Goal: Find specific page/section: Find specific page/section

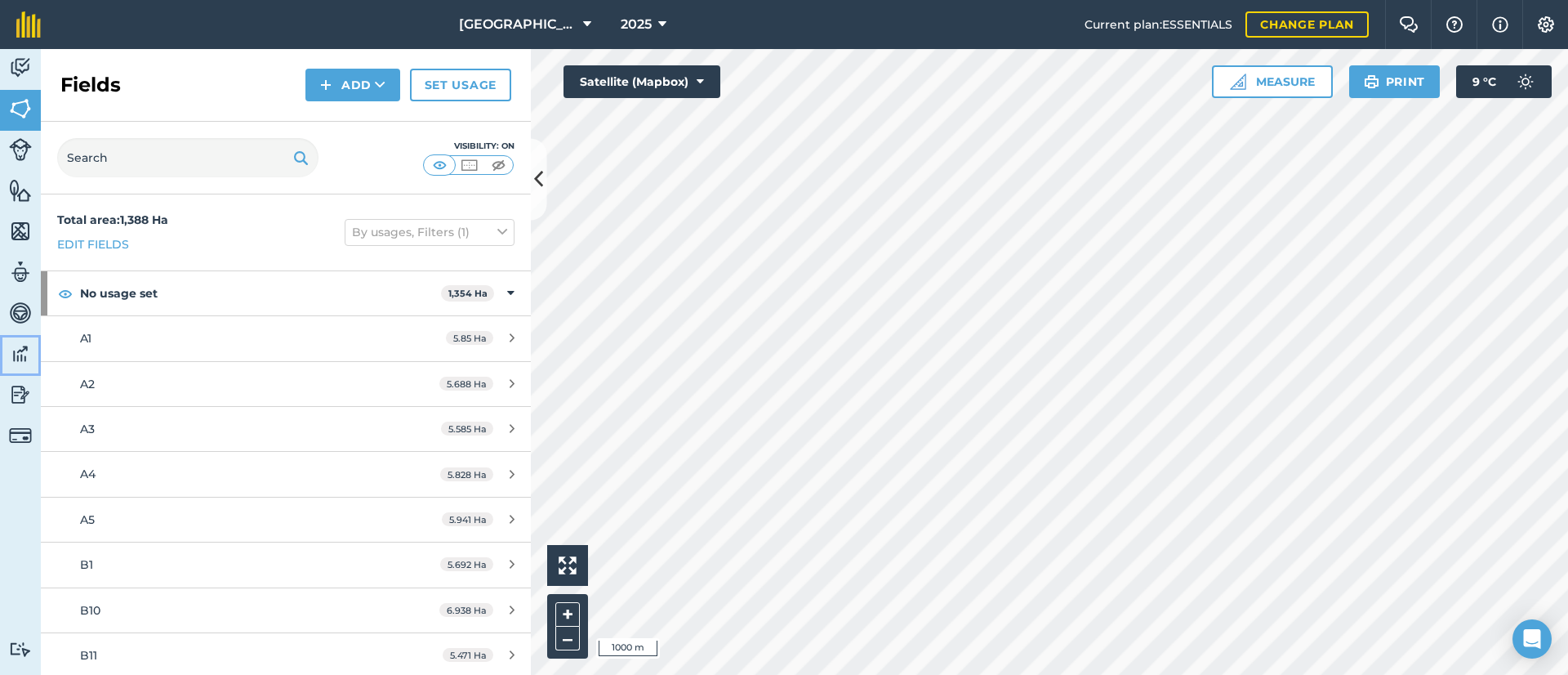
click at [11, 358] on img at bounding box center [20, 354] width 23 height 25
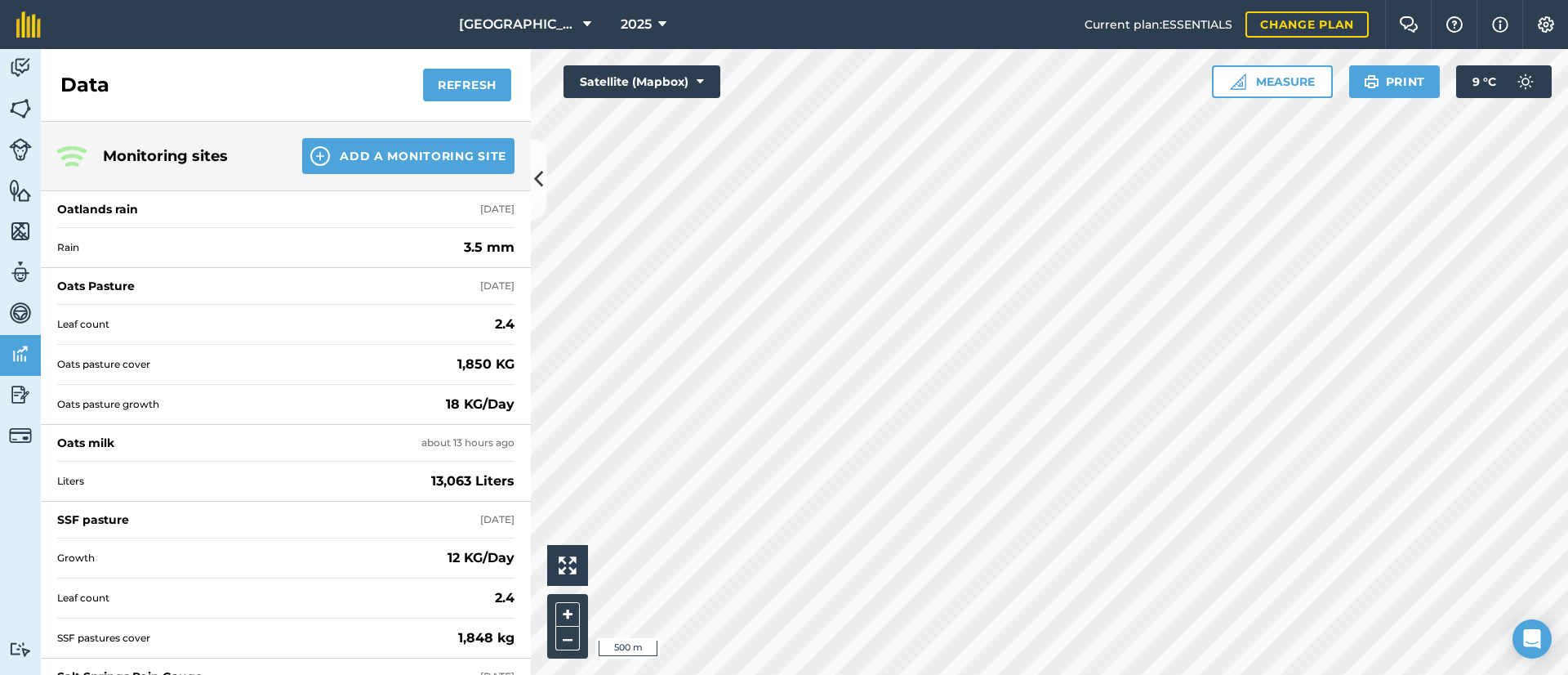
click at [513, 412] on div "Activity Fields Livestock Features Maps Team Vehicles Data Reporting Billing Tu…" at bounding box center [784, 362] width 1568 height 626
click at [538, 194] on icon at bounding box center [539, 180] width 9 height 28
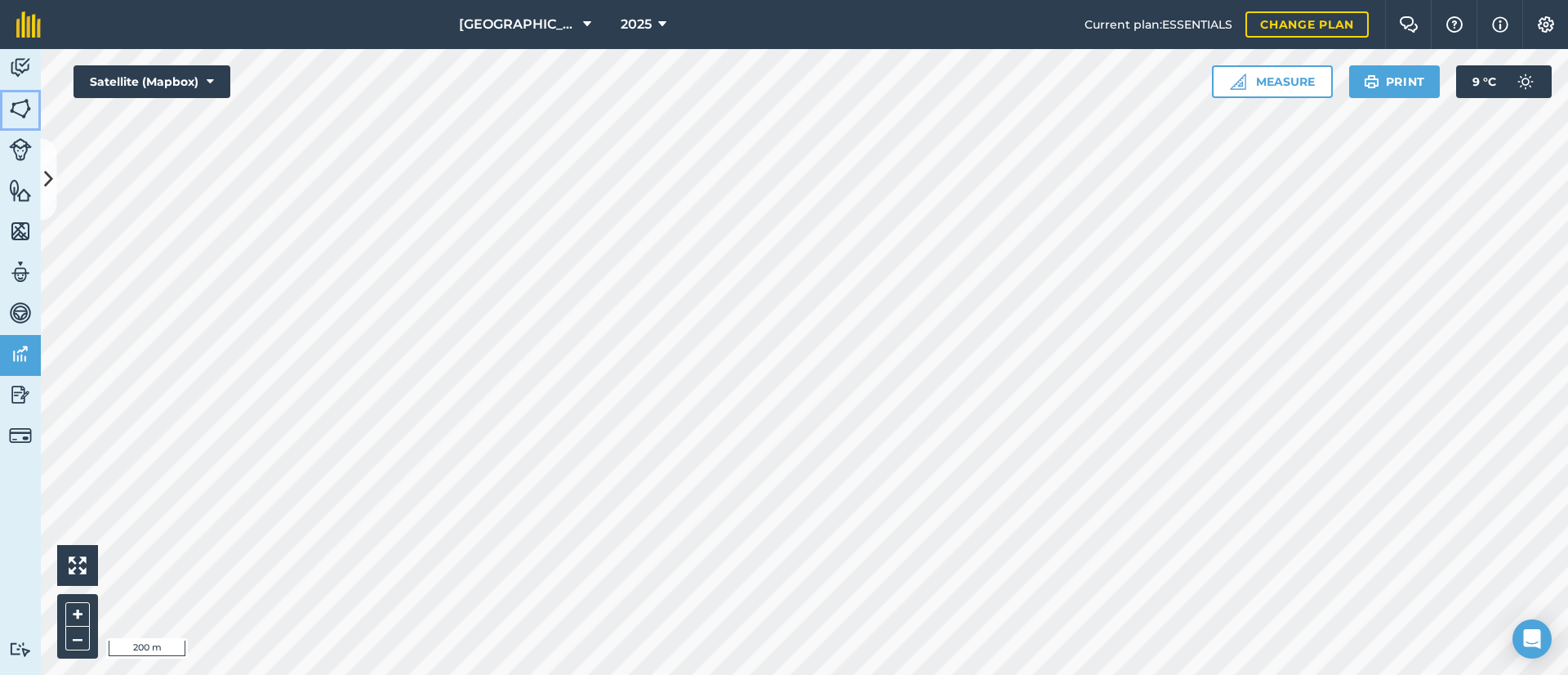
click at [17, 103] on img at bounding box center [20, 108] width 23 height 25
